Goal: Task Accomplishment & Management: Use online tool/utility

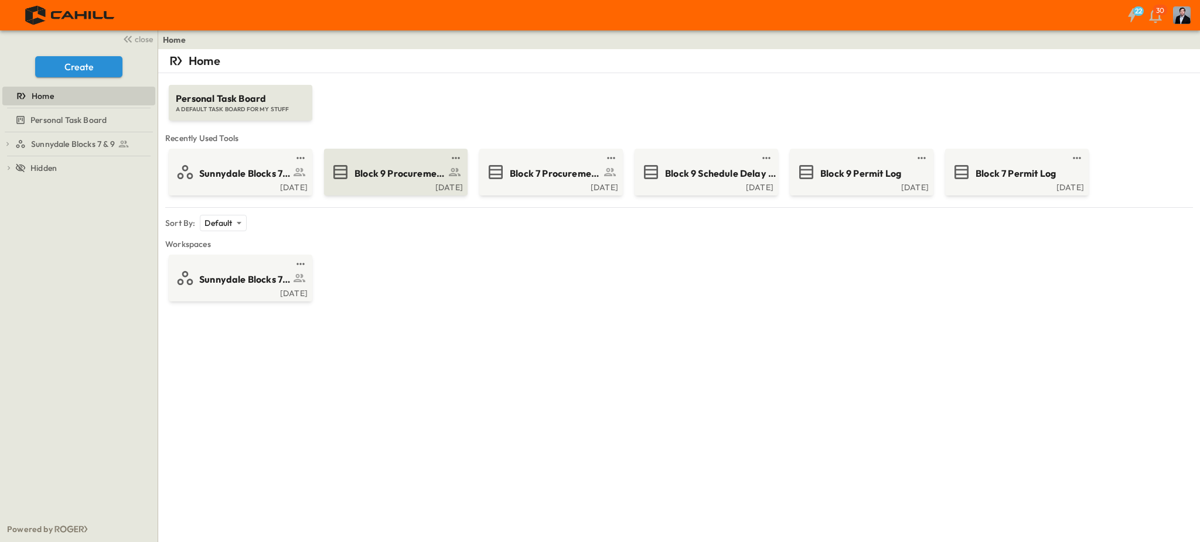
click at [389, 173] on span "Block 9 Procurement Log" at bounding box center [399, 173] width 91 height 13
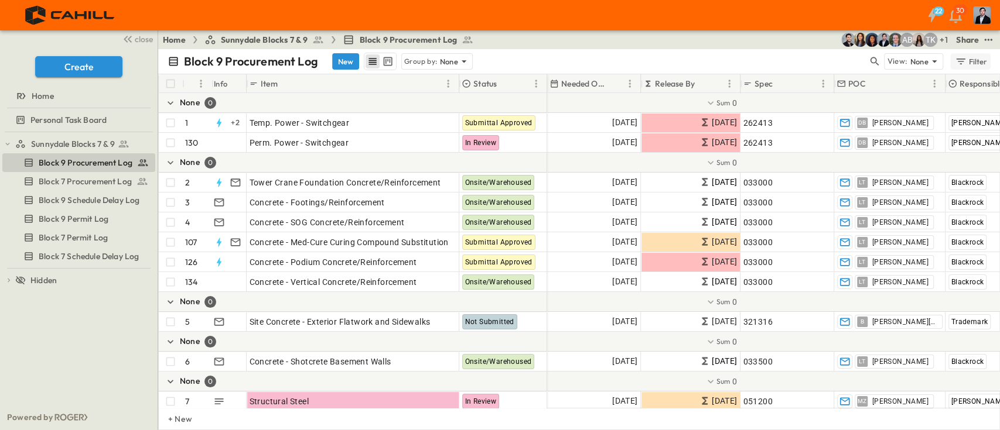
click at [979, 58] on div "Filter" at bounding box center [970, 61] width 33 height 13
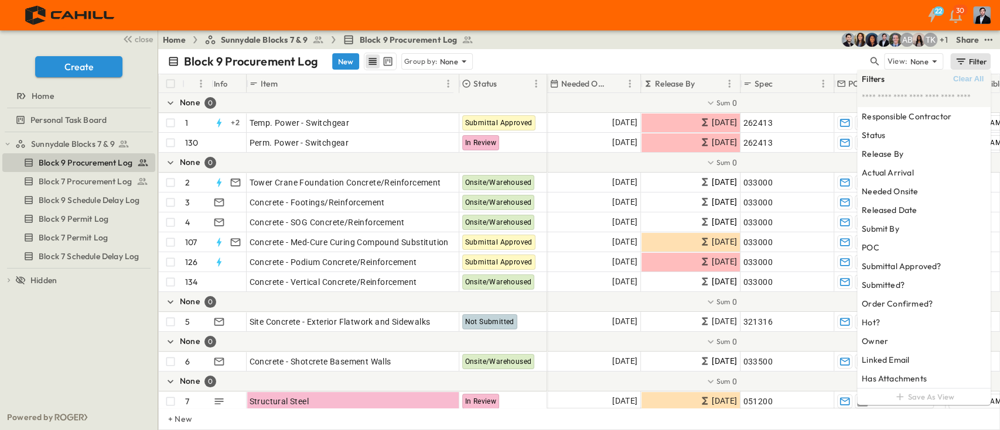
click at [810, 54] on div "Block 9 Procurement Log New Group by: None" at bounding box center [518, 62] width 700 height 18
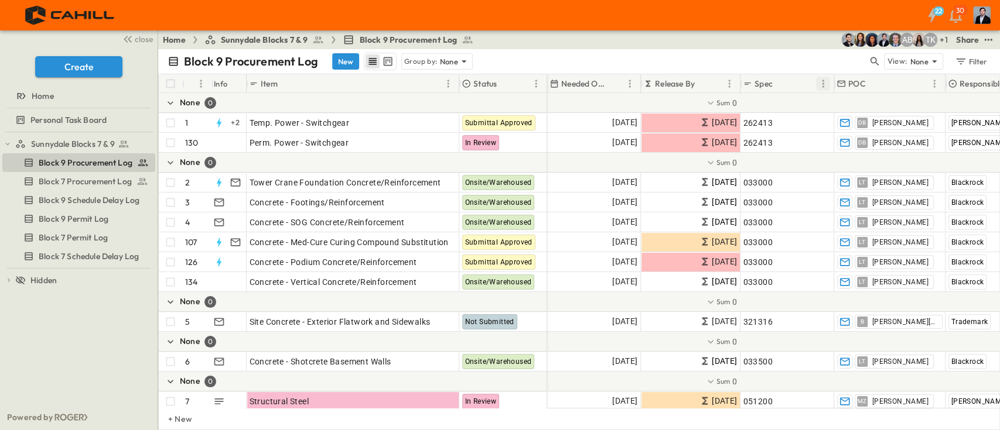
click at [820, 83] on icon "Menu" at bounding box center [823, 84] width 12 height 12
click at [773, 101] on span "Stop grouping by Spec" at bounding box center [767, 105] width 105 height 12
